Goal: Feedback & Contribution: Submit feedback/report problem

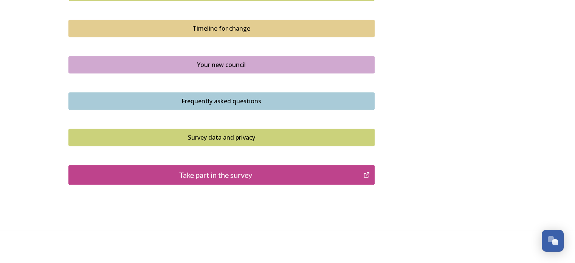
scroll to position [550, 0]
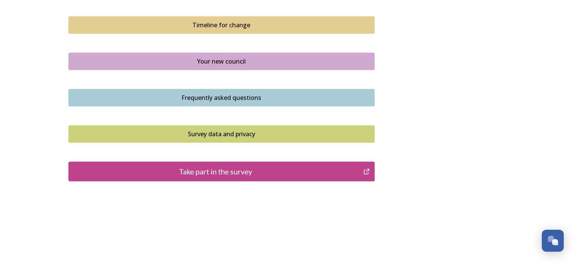
click at [228, 175] on div "Take part in the survey" at bounding box center [216, 171] width 287 height 11
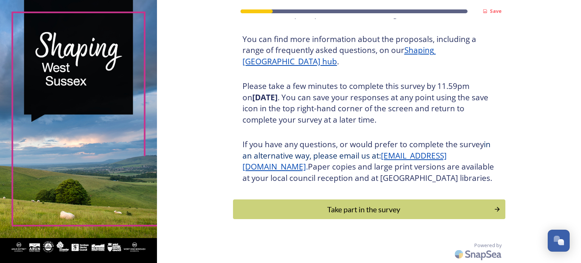
scroll to position [100, 0]
click at [353, 209] on div "Take part in the survey" at bounding box center [364, 209] width 256 height 11
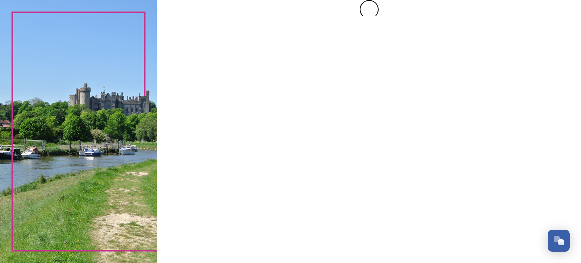
scroll to position [0, 0]
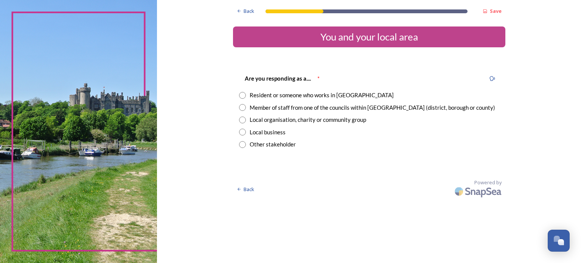
click at [243, 94] on input "radio" at bounding box center [242, 95] width 7 height 7
radio input "true"
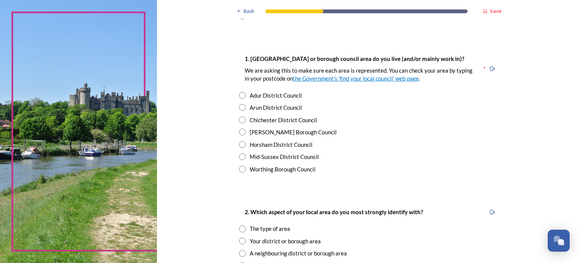
scroll to position [130, 0]
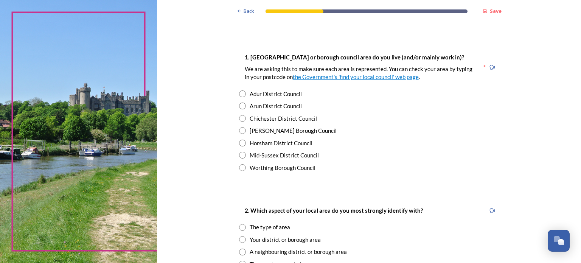
click at [242, 142] on input "radio" at bounding box center [242, 143] width 7 height 7
radio input "true"
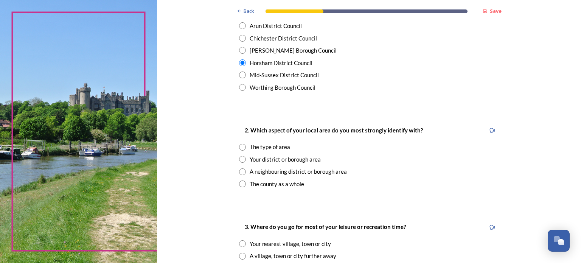
scroll to position [213, 0]
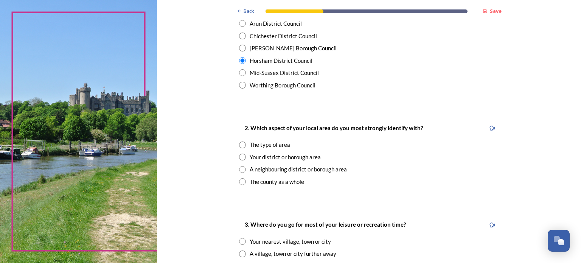
click at [239, 180] on input "radio" at bounding box center [242, 181] width 7 height 7
radio input "true"
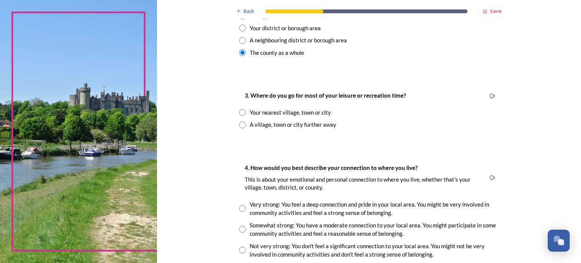
scroll to position [345, 0]
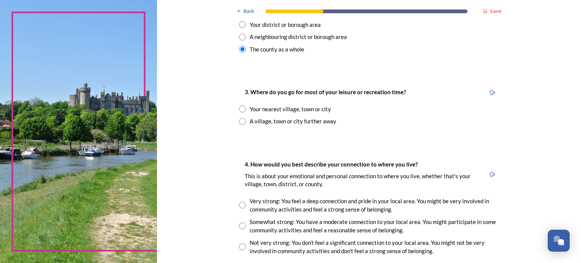
click at [239, 108] on input "radio" at bounding box center [242, 109] width 7 height 7
radio input "true"
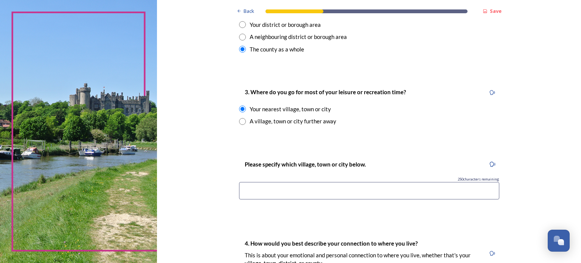
click at [259, 190] on input at bounding box center [369, 190] width 260 height 17
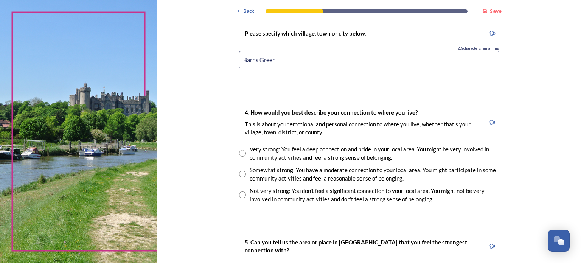
scroll to position [479, 0]
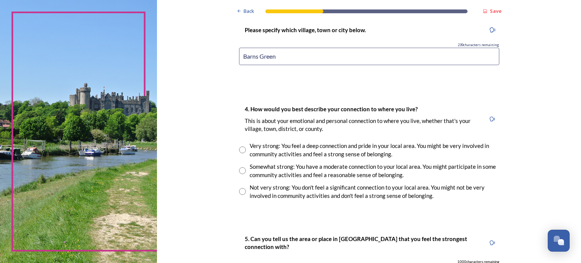
type input "Barns Green"
click at [239, 148] on input "radio" at bounding box center [242, 149] width 7 height 7
radio input "true"
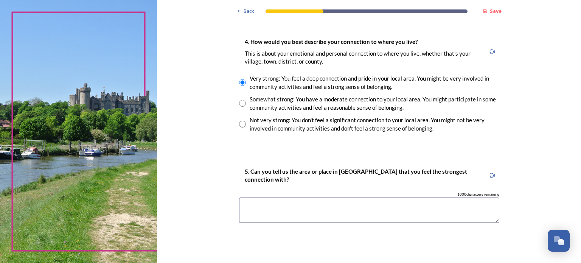
scroll to position [548, 0]
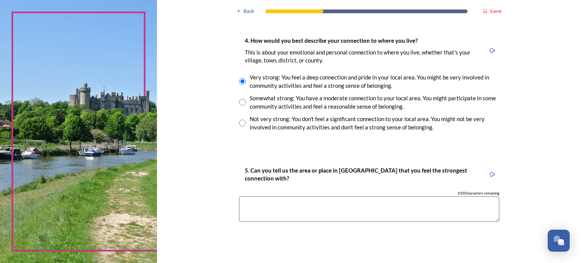
click at [259, 205] on textarea at bounding box center [369, 208] width 260 height 25
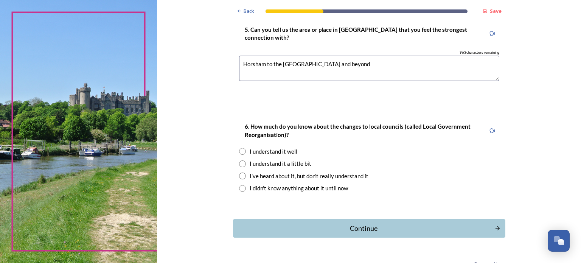
scroll to position [690, 0]
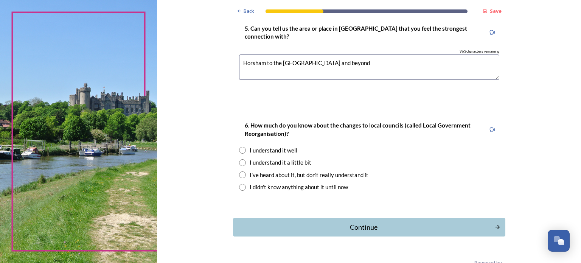
type textarea "Horsham to the south downs and beyond"
click at [239, 160] on input "radio" at bounding box center [242, 162] width 7 height 7
radio input "true"
click at [355, 225] on div "Continue" at bounding box center [364, 227] width 256 height 10
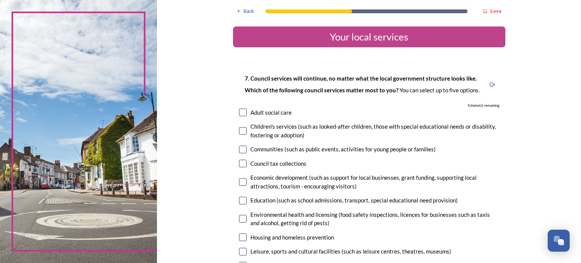
click at [242, 112] on input "checkbox" at bounding box center [243, 113] width 8 height 8
checkbox input "true"
click at [239, 146] on input "checkbox" at bounding box center [243, 150] width 8 height 8
checkbox input "true"
click at [239, 160] on input "checkbox" at bounding box center [243, 164] width 8 height 8
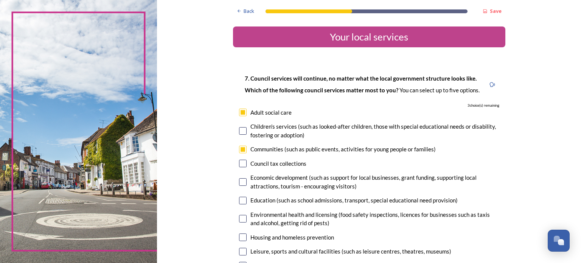
checkbox input "true"
click at [239, 180] on input "checkbox" at bounding box center [243, 182] width 8 height 8
checkbox input "true"
click at [242, 219] on input "checkbox" at bounding box center [243, 219] width 8 height 8
checkbox input "true"
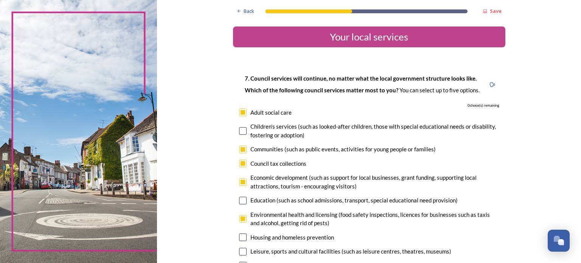
click at [241, 238] on input "checkbox" at bounding box center [243, 237] width 8 height 8
click at [242, 237] on input "checkbox" at bounding box center [243, 237] width 8 height 8
click at [240, 236] on input "checkbox" at bounding box center [243, 237] width 8 height 8
checkbox input "false"
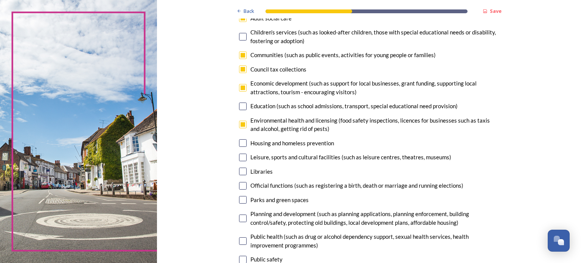
scroll to position [95, 0]
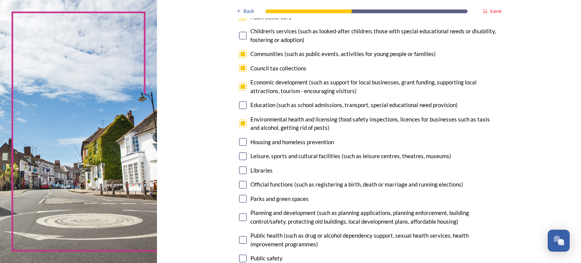
click at [242, 66] on input "checkbox" at bounding box center [243, 68] width 8 height 8
checkbox input "false"
click at [239, 154] on input "checkbox" at bounding box center [243, 156] width 8 height 8
checkbox input "true"
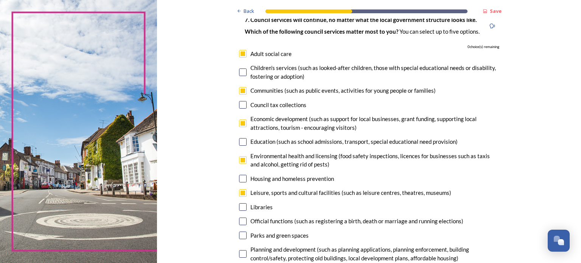
scroll to position [60, 0]
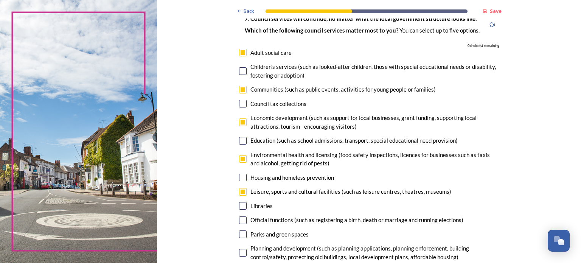
click at [241, 89] on input "checkbox" at bounding box center [243, 90] width 8 height 8
checkbox input "false"
click at [240, 205] on input "checkbox" at bounding box center [243, 206] width 8 height 8
checkbox input "true"
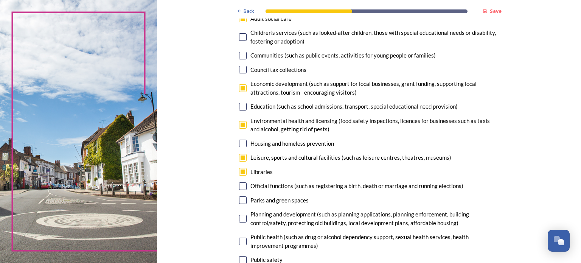
scroll to position [92, 0]
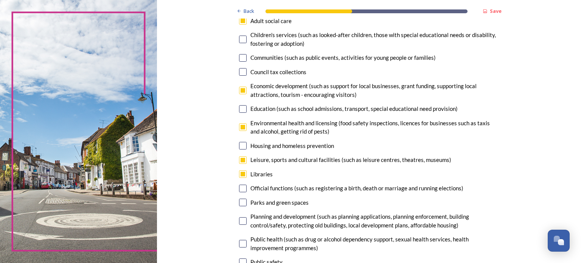
click at [241, 91] on input "checkbox" at bounding box center [243, 91] width 8 height 8
checkbox input "false"
click at [242, 201] on input "checkbox" at bounding box center [243, 203] width 8 height 8
checkbox input "true"
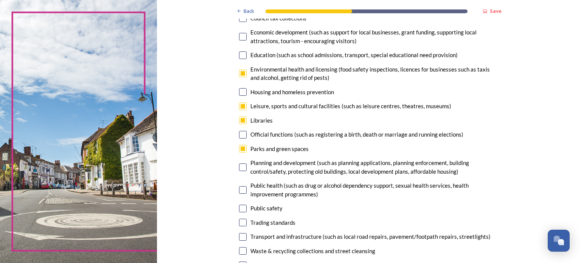
scroll to position [147, 0]
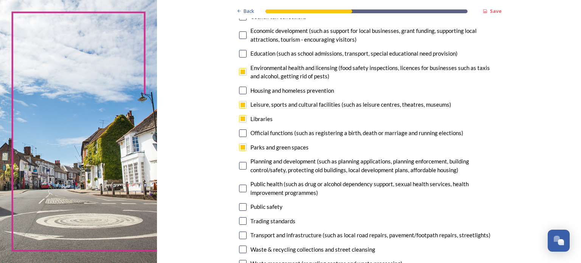
click at [239, 72] on input "checkbox" at bounding box center [243, 72] width 8 height 8
checkbox input "false"
click at [241, 164] on input "checkbox" at bounding box center [243, 166] width 8 height 8
checkbox input "true"
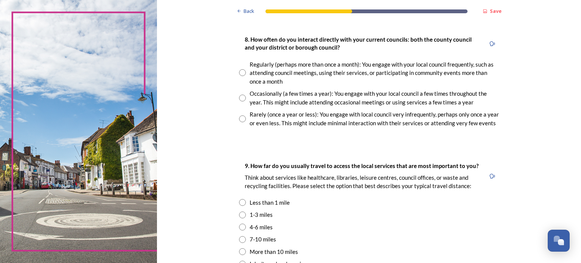
scroll to position [417, 0]
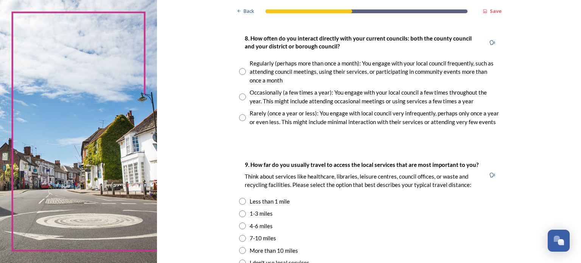
click at [240, 72] on input "radio" at bounding box center [242, 71] width 7 height 7
radio input "true"
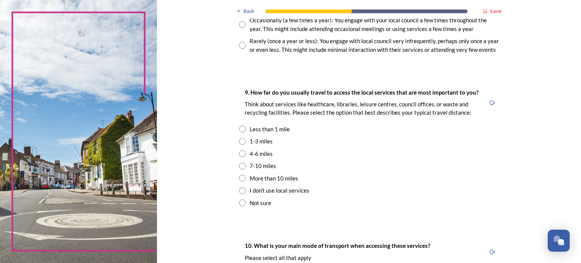
scroll to position [490, 0]
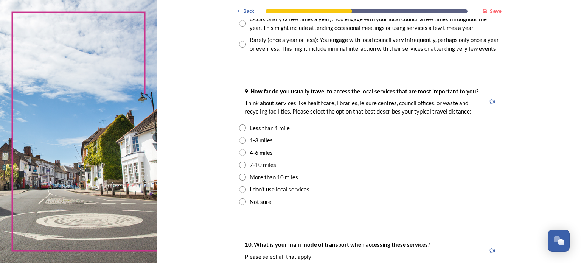
click at [239, 164] on input "radio" at bounding box center [242, 165] width 7 height 7
radio input "true"
click at [239, 149] on input "radio" at bounding box center [242, 152] width 7 height 7
radio input "true"
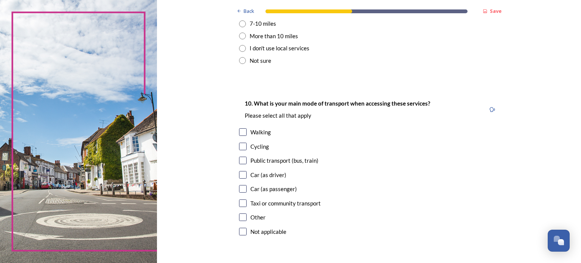
scroll to position [638, 0]
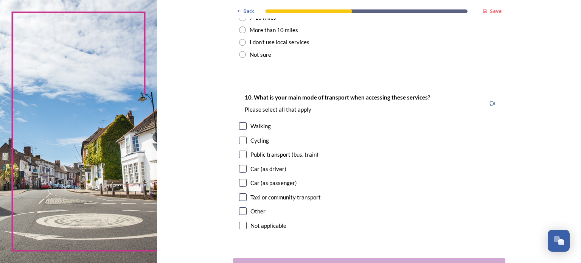
click at [242, 155] on input "checkbox" at bounding box center [243, 155] width 8 height 8
checkbox input "true"
click at [241, 167] on input "checkbox" at bounding box center [243, 169] width 8 height 8
checkbox input "true"
click at [239, 142] on input "checkbox" at bounding box center [243, 141] width 8 height 8
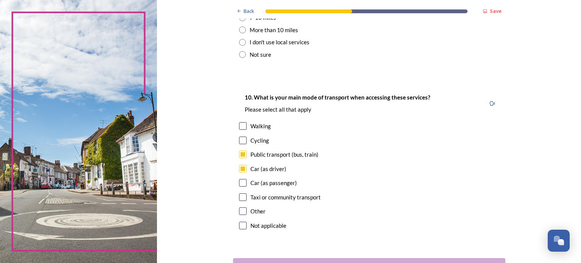
checkbox input "true"
click at [241, 127] on input "checkbox" at bounding box center [243, 126] width 8 height 8
checkbox input "true"
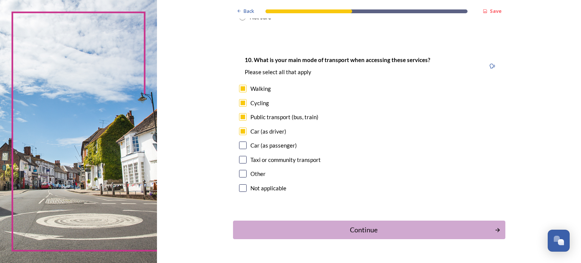
scroll to position [695, 0]
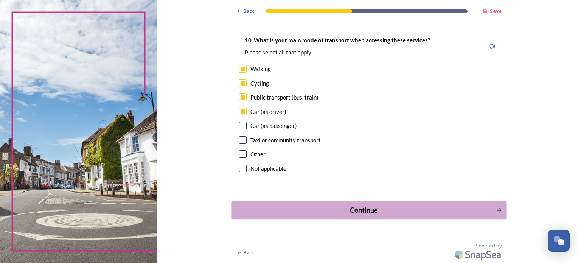
click at [355, 208] on div "Continue" at bounding box center [364, 210] width 256 height 10
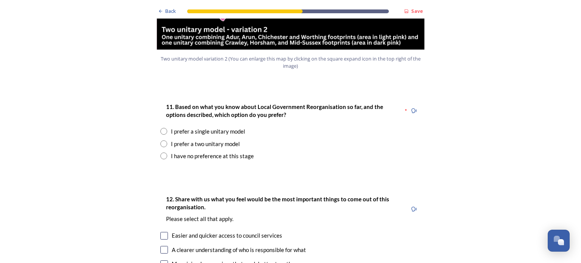
scroll to position [959, 0]
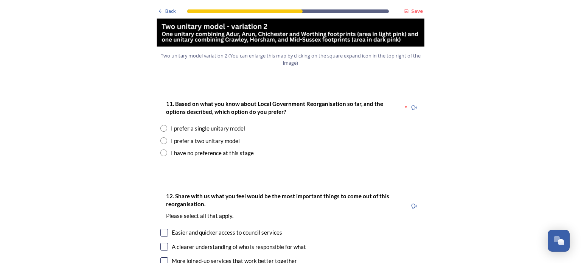
click at [160, 149] on input "radio" at bounding box center [163, 152] width 7 height 7
radio input "true"
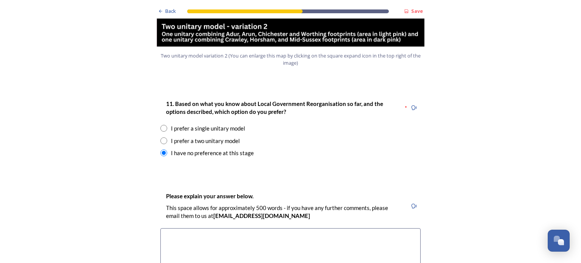
click at [162, 125] on input "radio" at bounding box center [163, 128] width 7 height 7
radio input "true"
click at [160, 149] on input "radio" at bounding box center [163, 152] width 7 height 7
radio input "true"
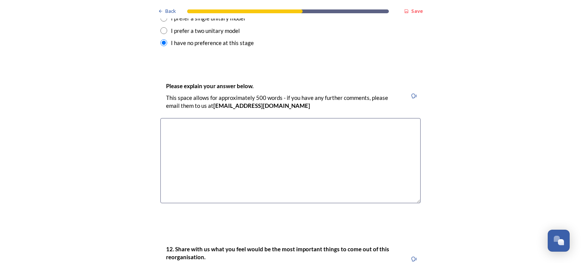
scroll to position [1112, 0]
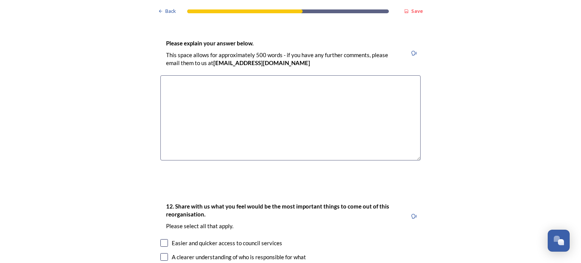
click at [170, 75] on textarea at bounding box center [290, 117] width 260 height 85
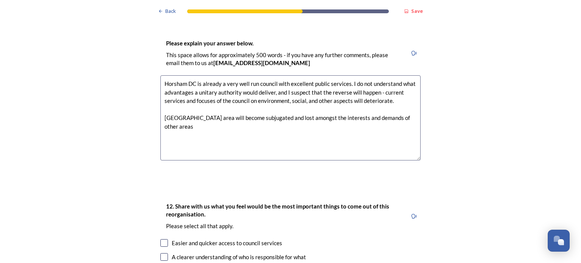
click at [208, 96] on textarea "Horsham DC is already a very well run council with excellent public services. I…" at bounding box center [290, 117] width 260 height 85
click at [197, 104] on textarea "Horsham DC is already a very well run council with excellent public services. I…" at bounding box center [290, 117] width 260 height 85
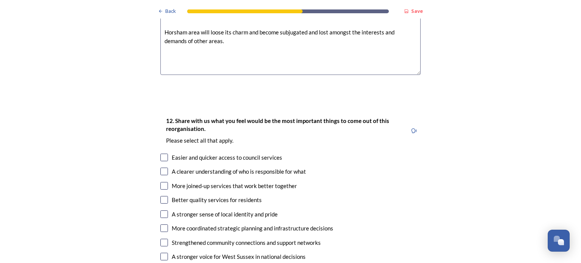
scroll to position [1247, 0]
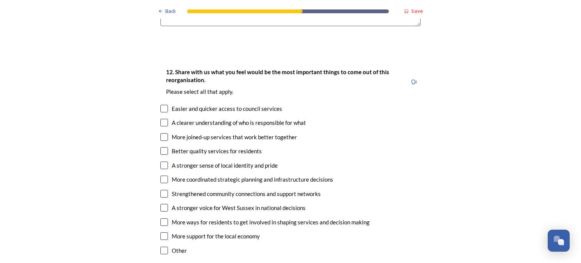
type textarea "Horsham DC is already a very well run council with excellent public services. I…"
click at [162, 147] on input "checkbox" at bounding box center [164, 151] width 8 height 8
checkbox input "true"
click at [160, 162] on input "checkbox" at bounding box center [164, 166] width 8 height 8
checkbox input "true"
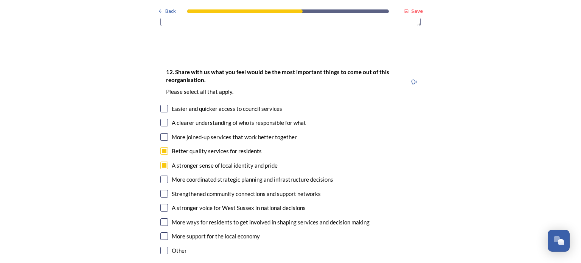
click at [160, 190] on input "checkbox" at bounding box center [164, 194] width 8 height 8
checkbox input "true"
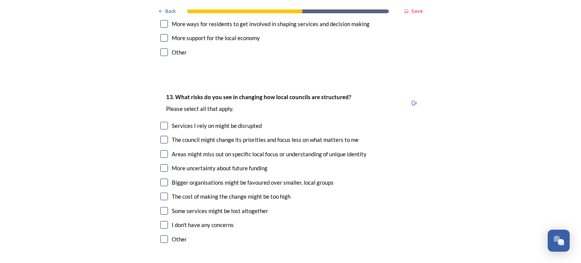
scroll to position [1448, 0]
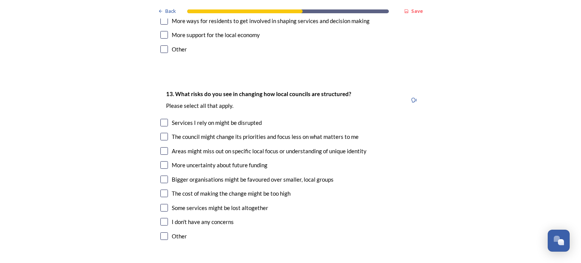
click at [160, 133] on input "checkbox" at bounding box center [164, 137] width 8 height 8
checkbox input "true"
click at [162, 176] on input "checkbox" at bounding box center [164, 180] width 8 height 8
checkbox input "true"
click at [162, 190] on input "checkbox" at bounding box center [164, 194] width 8 height 8
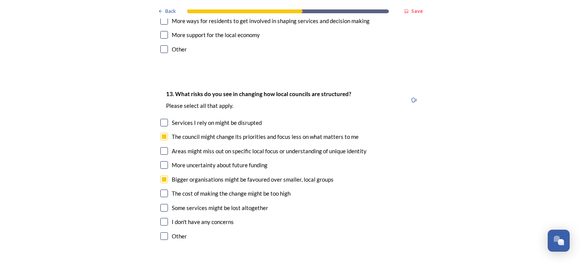
checkbox input "true"
click at [160, 204] on input "checkbox" at bounding box center [164, 208] width 8 height 8
checkbox input "true"
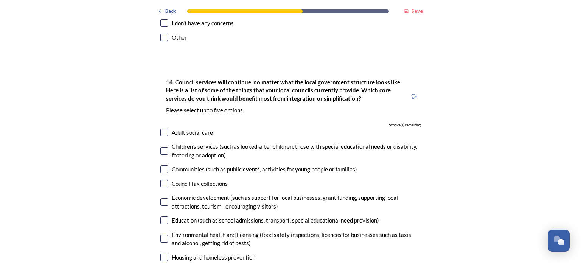
scroll to position [1662, 0]
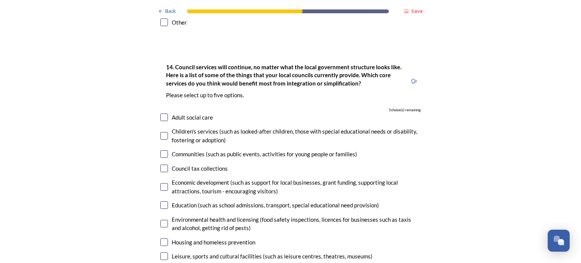
click at [162, 114] on input "checkbox" at bounding box center [164, 118] width 8 height 8
checkbox input "true"
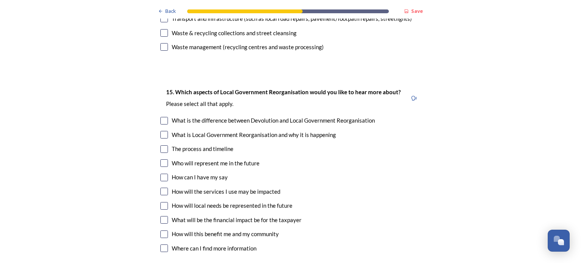
scroll to position [2033, 0]
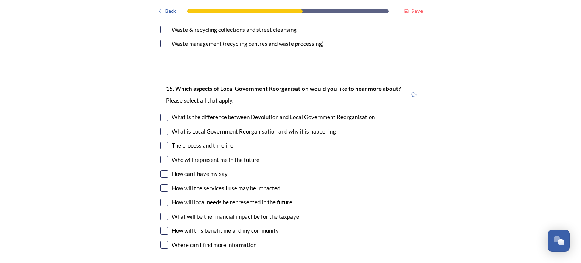
click at [162, 114] on input "checkbox" at bounding box center [164, 118] width 8 height 8
checkbox input "true"
click at [160, 128] on input "checkbox" at bounding box center [164, 132] width 8 height 8
checkbox input "true"
click at [160, 142] on input "checkbox" at bounding box center [164, 146] width 8 height 8
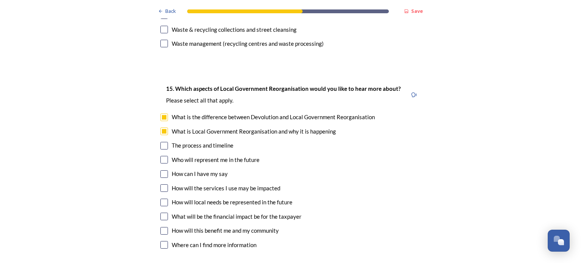
checkbox input "true"
click at [160, 156] on input "checkbox" at bounding box center [164, 160] width 8 height 8
checkbox input "true"
click at [160, 184] on input "checkbox" at bounding box center [164, 188] width 8 height 8
checkbox input "true"
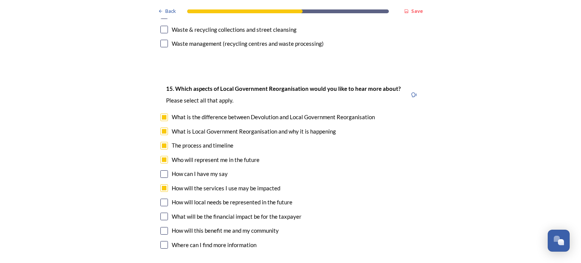
click at [160, 199] on input "checkbox" at bounding box center [164, 203] width 8 height 8
checkbox input "true"
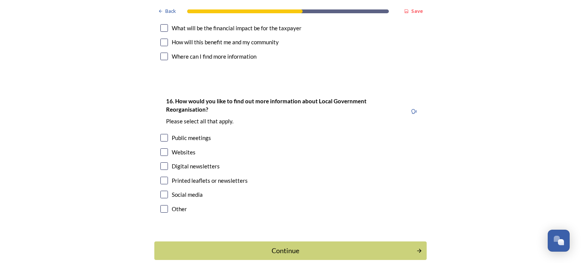
scroll to position [2234, 0]
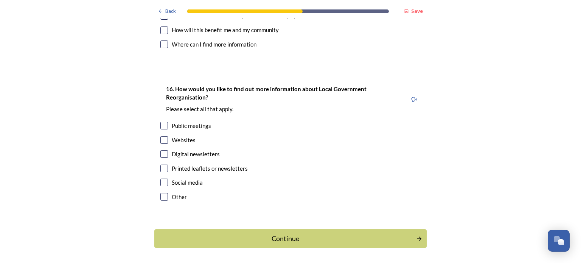
click at [161, 122] on input "checkbox" at bounding box center [164, 126] width 8 height 8
checkbox input "true"
click at [161, 136] on input "checkbox" at bounding box center [164, 140] width 8 height 8
checkbox input "true"
click at [161, 150] on input "checkbox" at bounding box center [164, 154] width 8 height 8
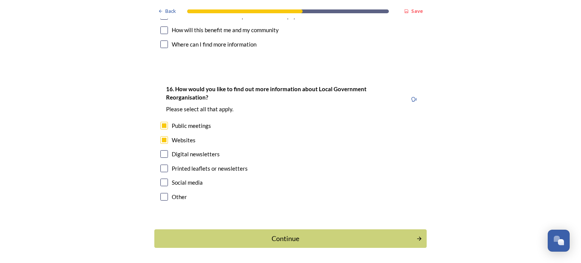
checkbox input "true"
click at [162, 165] on input "checkbox" at bounding box center [164, 169] width 8 height 8
checkbox input "true"
click at [292, 233] on div "Continue" at bounding box center [285, 238] width 256 height 10
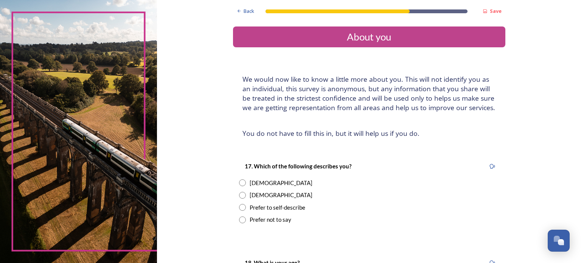
click at [241, 193] on input "radio" at bounding box center [242, 195] width 7 height 7
radio input "true"
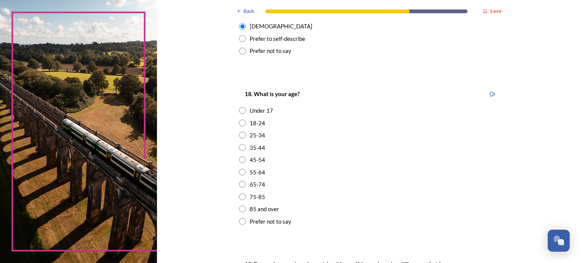
scroll to position [170, 0]
click at [241, 194] on input "radio" at bounding box center [242, 196] width 7 height 7
radio input "true"
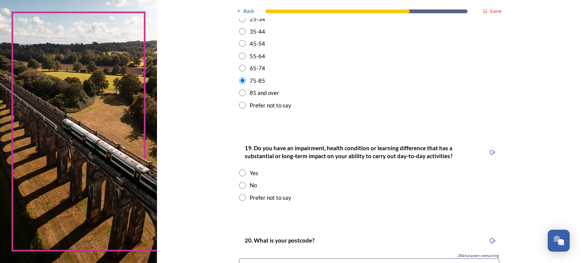
scroll to position [286, 0]
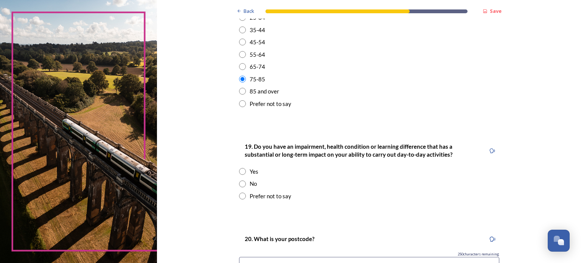
click at [239, 183] on input "radio" at bounding box center [242, 183] width 7 height 7
radio input "true"
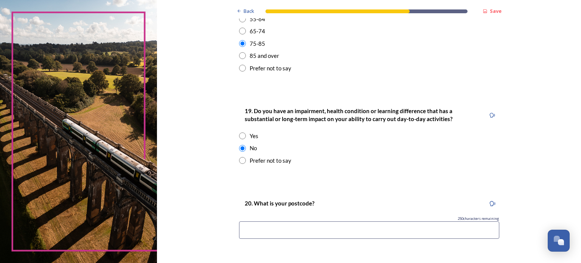
scroll to position [345, 0]
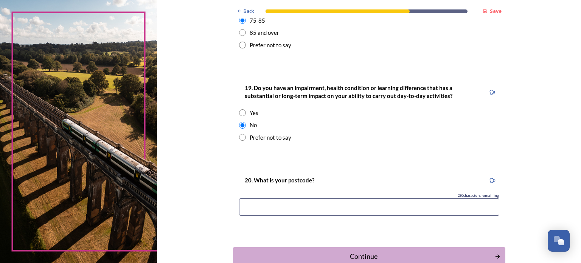
click at [259, 204] on input at bounding box center [369, 206] width 260 height 17
type input "RH13 0TR"
click at [373, 258] on div "Continue" at bounding box center [364, 256] width 256 height 10
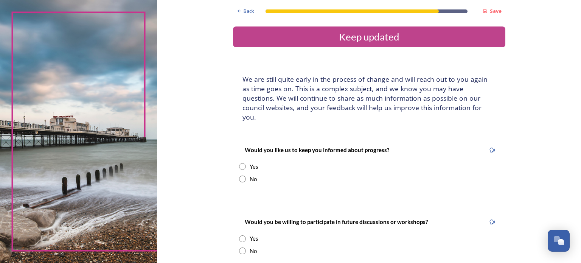
click at [241, 163] on input "radio" at bounding box center [242, 166] width 7 height 7
radio input "true"
click at [293, 234] on input at bounding box center [369, 242] width 260 height 17
type input "grahampooley@aol.com"
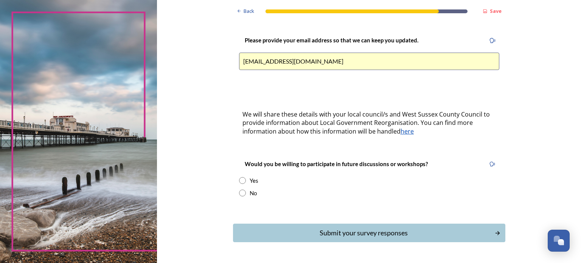
scroll to position [183, 0]
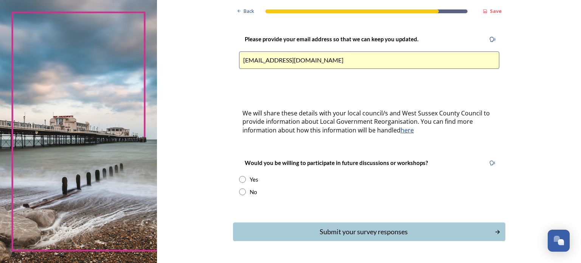
click at [241, 176] on input "radio" at bounding box center [242, 179] width 7 height 7
radio input "true"
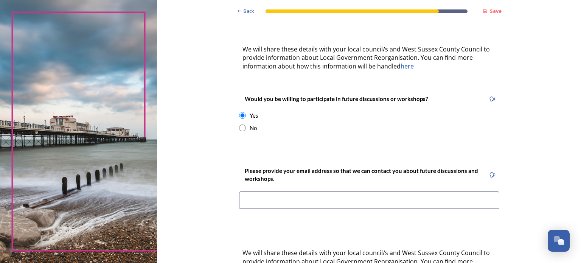
scroll to position [247, 0]
click at [267, 193] on input at bounding box center [369, 199] width 260 height 17
type input "grahampooley@aol.com"
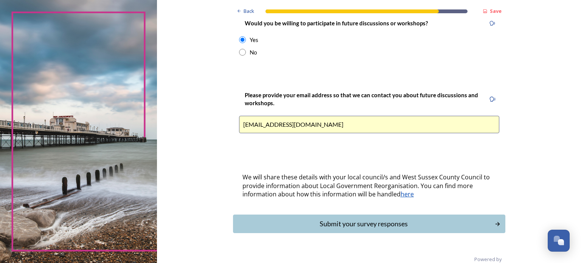
scroll to position [326, 0]
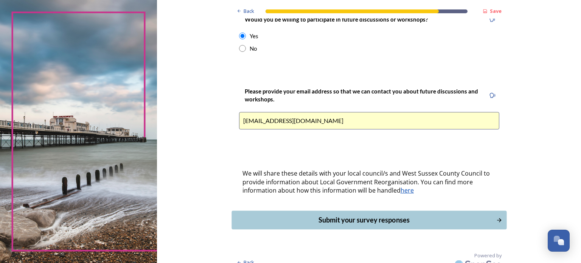
click at [365, 215] on div "Submit your survey responses" at bounding box center [364, 220] width 256 height 10
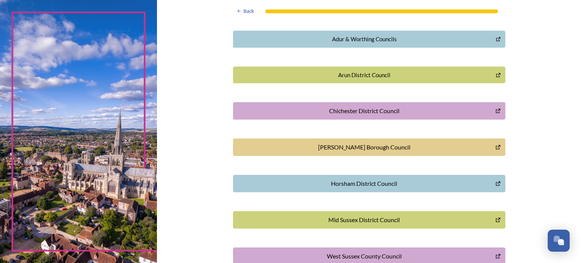
scroll to position [162, 0]
